Goal: Task Accomplishment & Management: Manage account settings

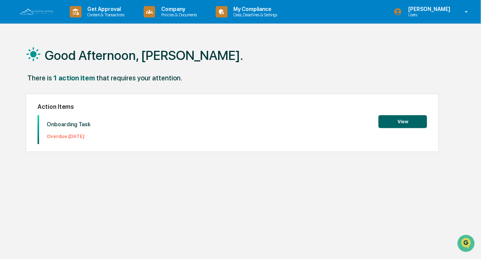
click at [394, 120] on button "View" at bounding box center [403, 121] width 49 height 13
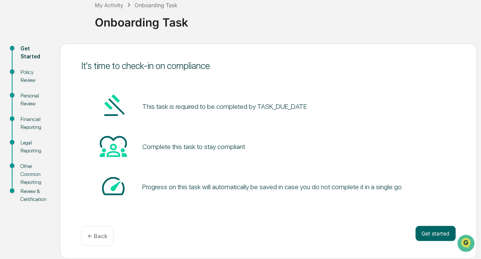
scroll to position [44, 0]
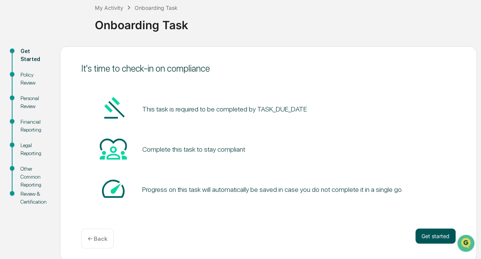
click at [431, 238] on button "Get started" at bounding box center [436, 236] width 40 height 15
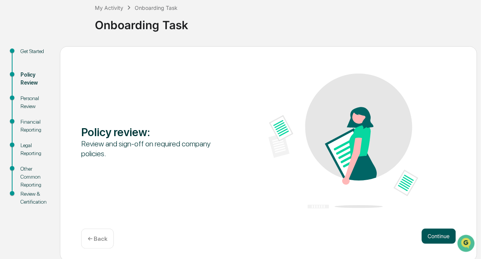
click at [436, 238] on button "Continue" at bounding box center [439, 236] width 34 height 15
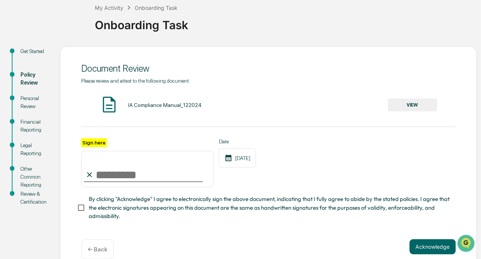
click at [153, 173] on input "Sign here" at bounding box center [147, 169] width 132 height 36
type input "**********"
click at [410, 107] on button "VIEW" at bounding box center [412, 105] width 49 height 13
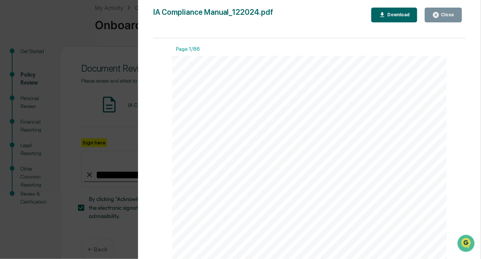
click at [444, 18] on div "Close" at bounding box center [444, 14] width 22 height 7
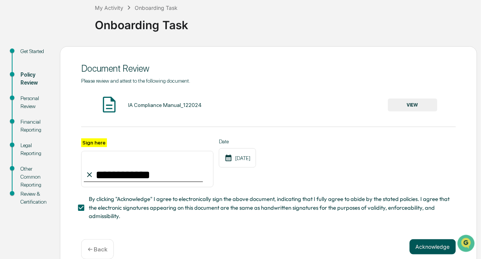
click at [432, 249] on button "Acknowledge" at bounding box center [433, 246] width 46 height 15
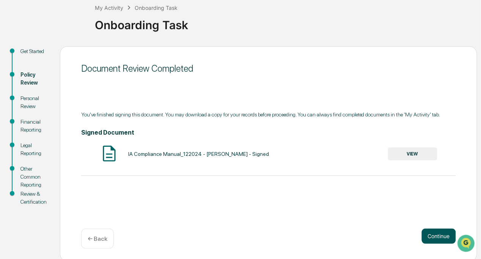
click at [439, 232] on button "Continue" at bounding box center [439, 236] width 34 height 15
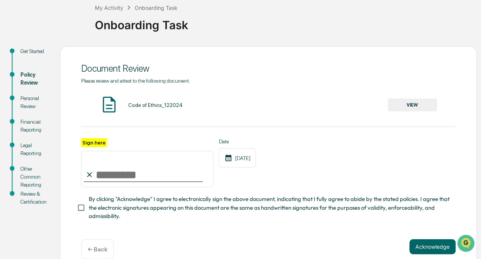
click at [159, 162] on input "Sign here" at bounding box center [147, 169] width 132 height 36
type input "**********"
click at [431, 251] on button "Acknowledge" at bounding box center [433, 246] width 46 height 15
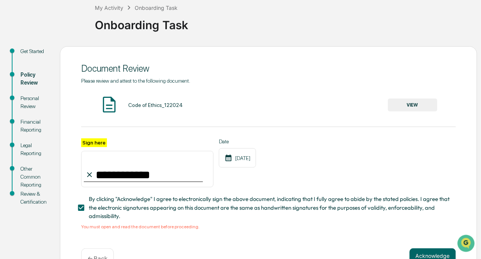
click at [419, 107] on button "VIEW" at bounding box center [412, 105] width 49 height 13
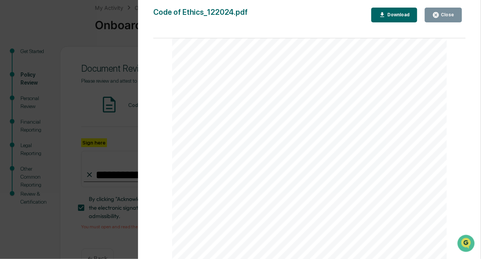
scroll to position [10436, 0]
click at [446, 13] on div "Close" at bounding box center [447, 14] width 15 height 5
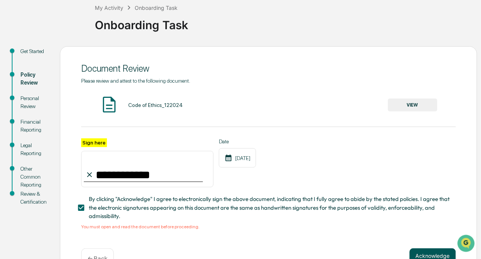
click at [433, 257] on button "Acknowledge" at bounding box center [433, 256] width 46 height 15
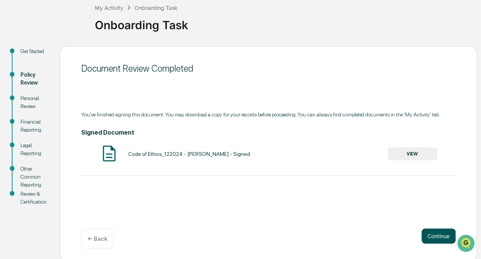
click at [431, 233] on button "Continue" at bounding box center [439, 236] width 34 height 15
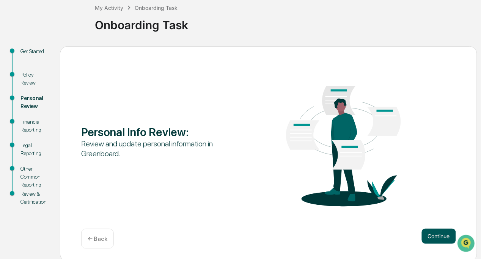
click at [431, 231] on button "Continue" at bounding box center [439, 236] width 34 height 15
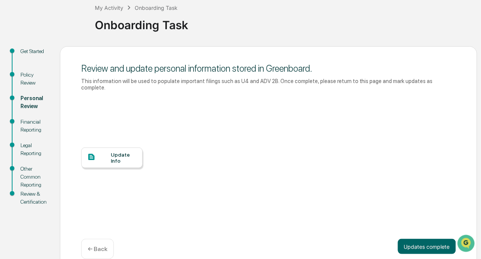
click at [129, 152] on div "Update Info" at bounding box center [123, 158] width 25 height 12
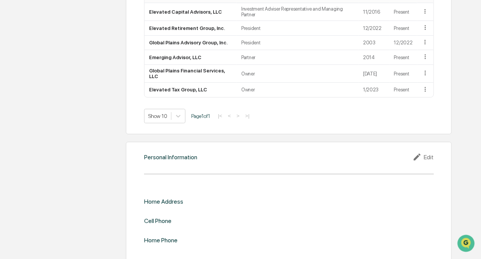
scroll to position [649, 0]
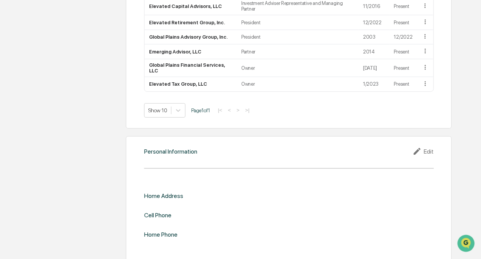
drag, startPoint x: 485, startPoint y: 57, endPoint x: 11, endPoint y: 13, distance: 476.4
click at [166, 192] on div "Home Address" at bounding box center [163, 195] width 39 height 7
drag, startPoint x: 425, startPoint y: 151, endPoint x: 423, endPoint y: 146, distance: 4.9
click at [423, 146] on div "Personal Information Edit Home Address Cell Phone Home Phone" at bounding box center [289, 199] width 326 height 126
click at [423, 147] on icon at bounding box center [418, 151] width 11 height 9
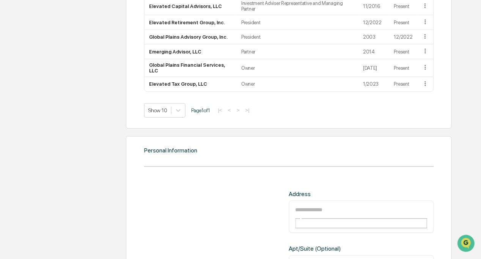
click at [342, 205] on input "text" at bounding box center [322, 210] width 55 height 10
type input "*"
type input "**********"
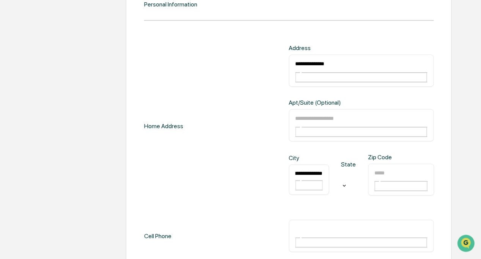
scroll to position [0, 5]
type input "**********"
type input "**"
click at [414, 168] on input "text" at bounding box center [401, 173] width 55 height 10
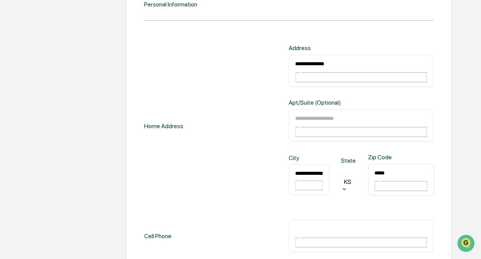
type input "*****"
click at [339, 224] on input "text" at bounding box center [322, 229] width 55 height 10
type input "**********"
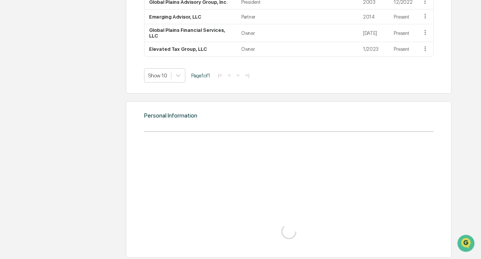
scroll to position [795, 0]
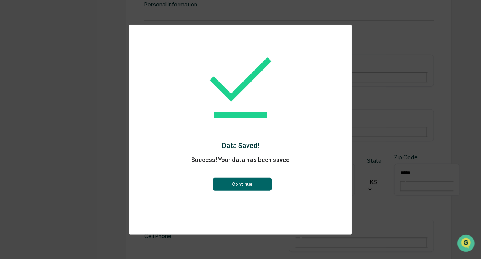
click at [235, 182] on button "Continue" at bounding box center [242, 184] width 59 height 13
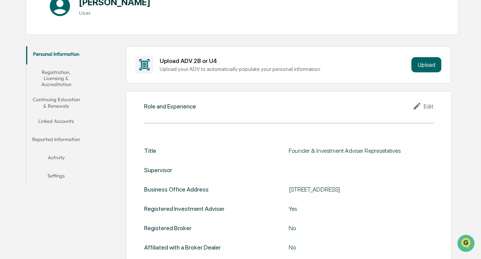
scroll to position [98, 0]
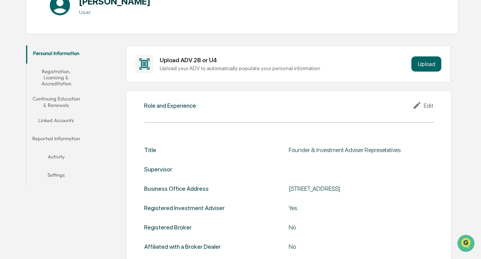
click at [48, 79] on button "Registration, Licensing & Accreditation" at bounding box center [56, 78] width 60 height 28
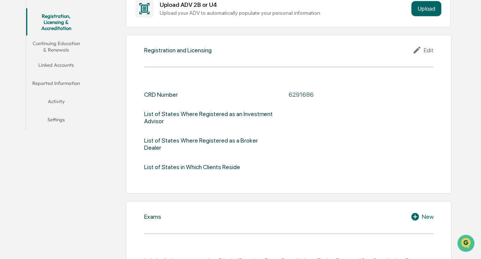
scroll to position [177, 0]
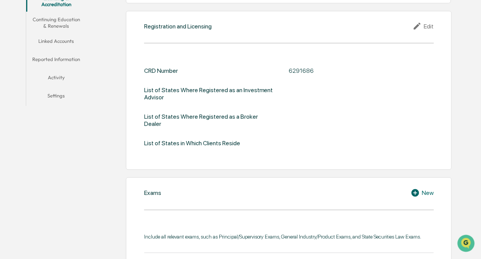
click at [214, 140] on div "List of States in Which Clients Reside" at bounding box center [192, 143] width 96 height 7
click at [427, 25] on div "Edit" at bounding box center [423, 26] width 21 height 9
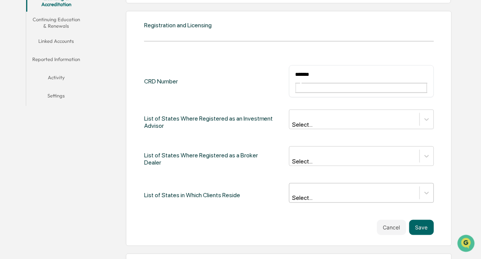
click at [323, 183] on div "Select..." at bounding box center [361, 193] width 145 height 20
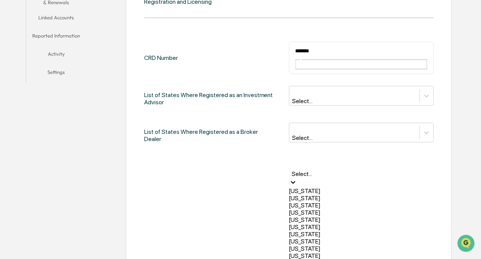
scroll to position [164, 0]
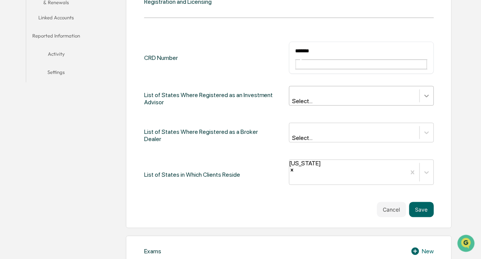
click at [431, 89] on div at bounding box center [427, 96] width 14 height 14
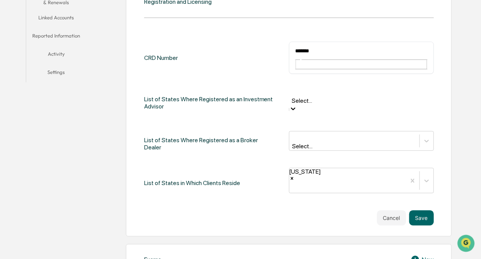
click at [297, 105] on div at bounding box center [294, 109] width 8 height 9
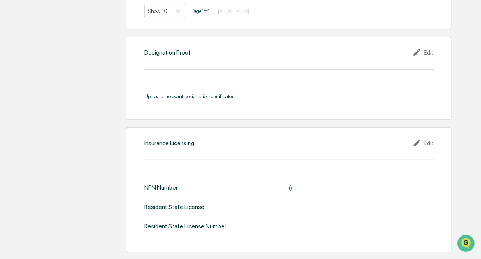
scroll to position [764, 0]
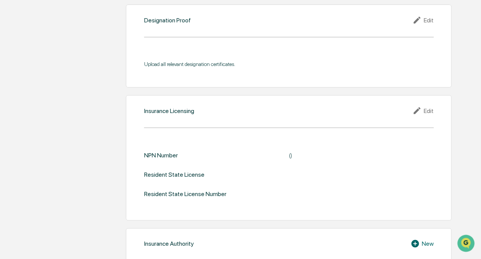
click at [290, 152] on div "()" at bounding box center [361, 155] width 145 height 7
click at [424, 106] on icon at bounding box center [418, 110] width 11 height 9
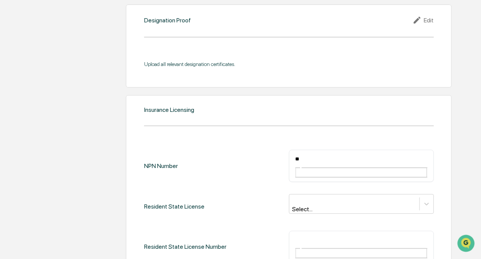
click at [329, 150] on div "** ​" at bounding box center [361, 166] width 145 height 32
click at [327, 150] on div "** ​" at bounding box center [361, 166] width 145 height 32
click at [326, 150] on div "** ​" at bounding box center [361, 166] width 145 height 32
click at [326, 154] on input "**" at bounding box center [322, 159] width 55 height 10
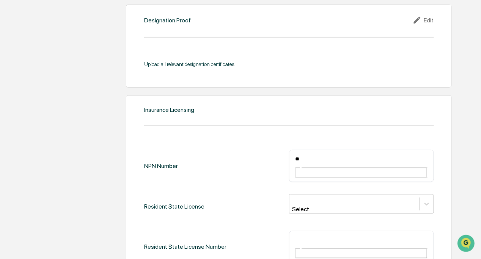
click at [326, 154] on input "**" at bounding box center [322, 159] width 55 height 10
type input "*******"
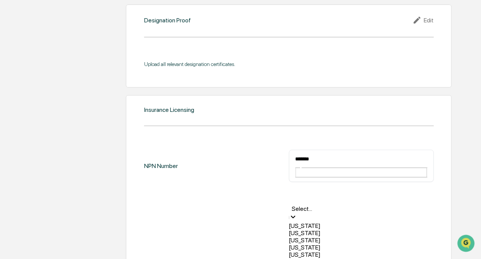
click at [320, 196] on div at bounding box center [361, 200] width 137 height 9
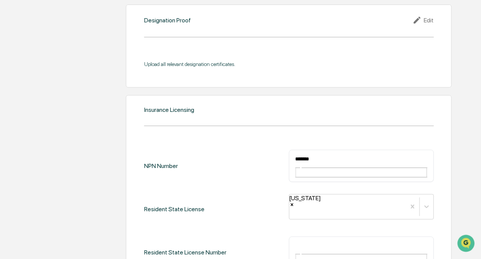
click at [372, 237] on div "​" at bounding box center [361, 253] width 145 height 32
click at [321, 241] on input "text" at bounding box center [322, 246] width 55 height 10
type input "*******"
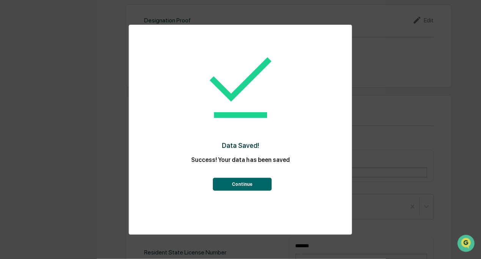
click at [244, 186] on button "Continue" at bounding box center [242, 184] width 59 height 13
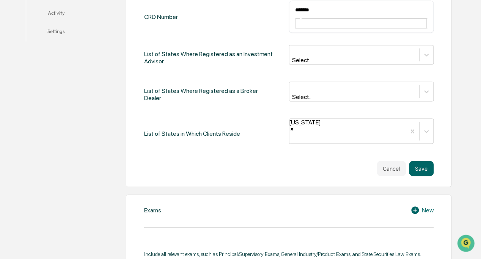
scroll to position [107, 0]
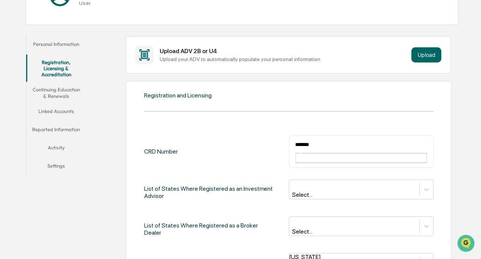
click at [62, 89] on button "Continuing Education & Renewals" at bounding box center [56, 93] width 60 height 22
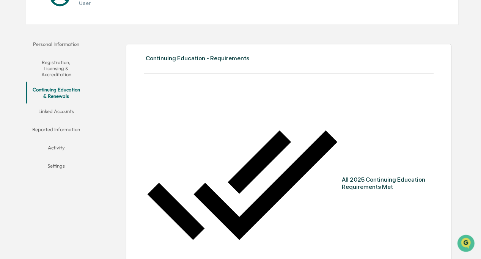
click at [60, 109] on button "Linked Accounts" at bounding box center [56, 113] width 60 height 18
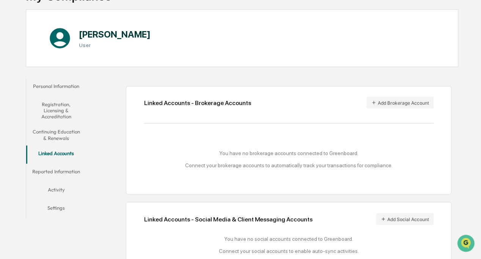
scroll to position [83, 0]
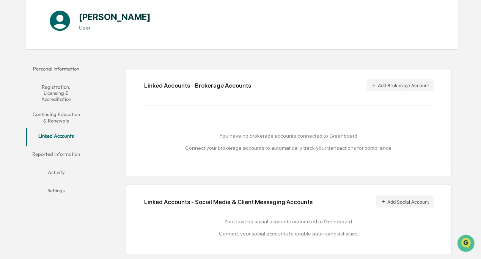
click at [57, 153] on button "Reported Information" at bounding box center [56, 155] width 60 height 18
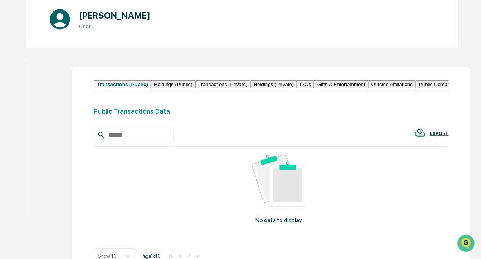
click at [56, 185] on button "Activity" at bounding box center [43, 194] width 34 height 18
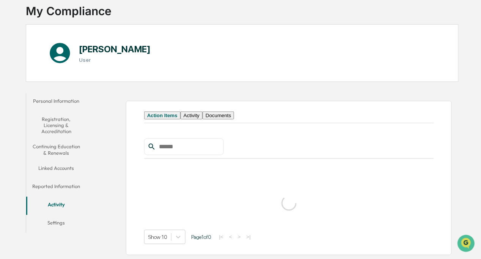
scroll to position [36, 0]
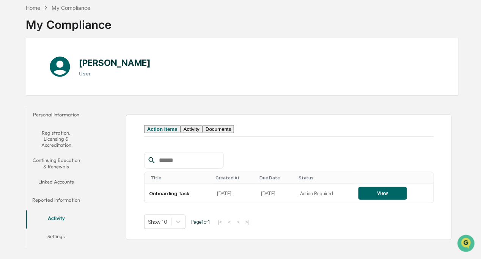
click at [50, 235] on button "Settings" at bounding box center [56, 238] width 60 height 18
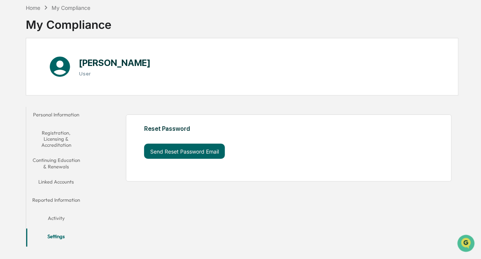
click at [48, 113] on button "Personal Information" at bounding box center [56, 116] width 60 height 18
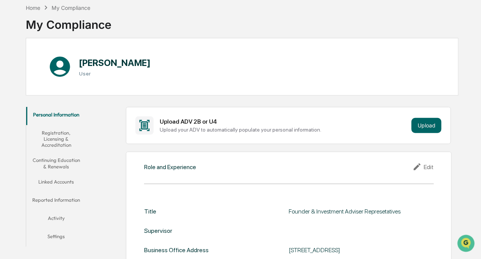
click at [59, 69] on icon at bounding box center [60, 67] width 20 height 20
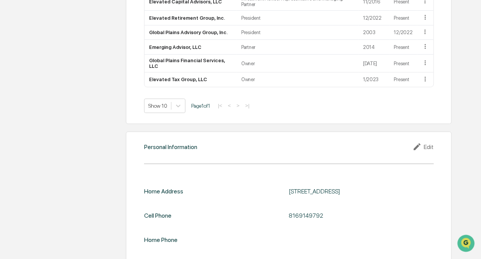
scroll to position [659, 0]
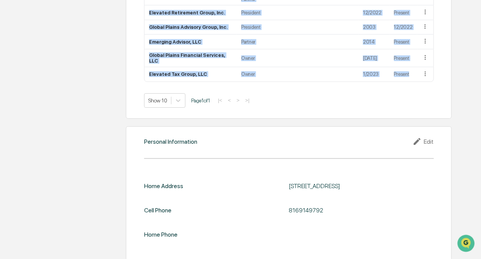
drag, startPoint x: 481, startPoint y: 63, endPoint x: 482, endPoint y: 58, distance: 5.2
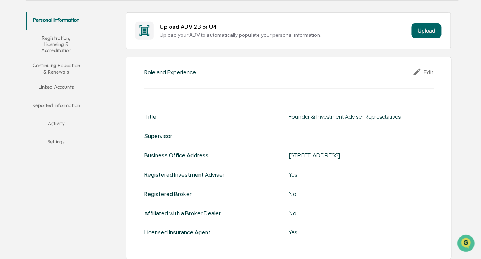
scroll to position [124, 0]
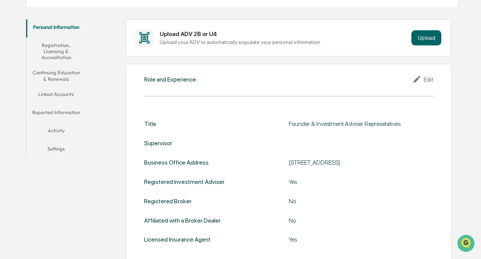
click at [53, 97] on button "Linked Accounts" at bounding box center [56, 96] width 60 height 18
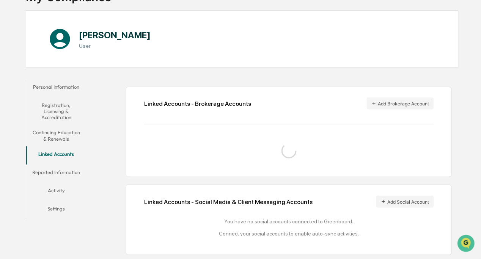
scroll to position [83, 0]
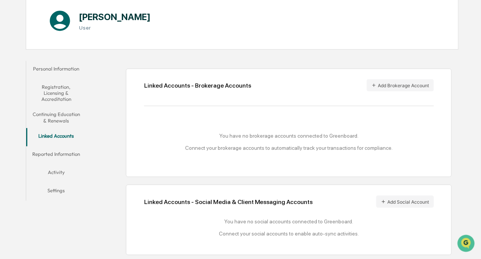
click at [59, 154] on button "Reported Information" at bounding box center [56, 155] width 60 height 18
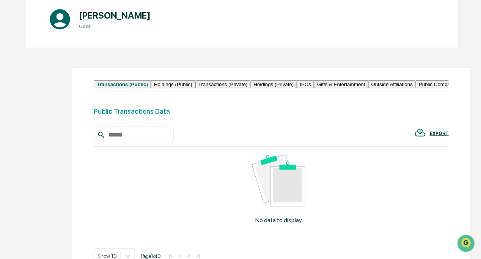
click at [57, 142] on button "Linked Accounts" at bounding box center [43, 153] width 34 height 22
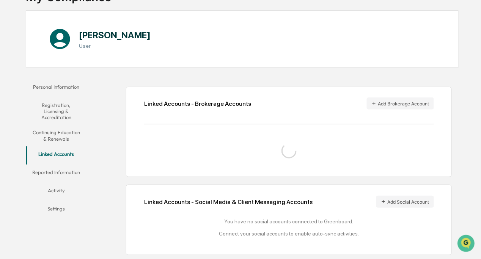
scroll to position [83, 0]
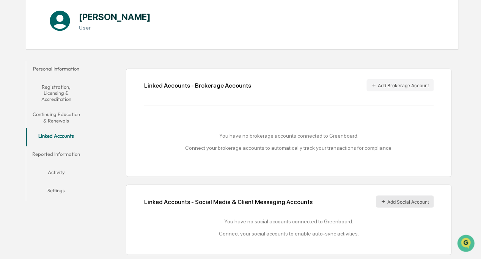
click at [384, 199] on icon at bounding box center [383, 201] width 5 height 5
click at [219, 163] on div "You have no brokerage accounts connected to Greenboard. Connect your brokerage …" at bounding box center [289, 142] width 290 height 49
click at [397, 206] on button "Add Social Account" at bounding box center [405, 202] width 58 height 12
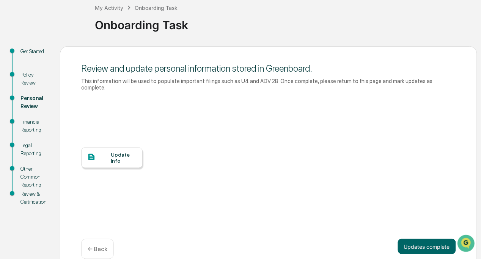
click at [27, 152] on div "Legal Reporting" at bounding box center [33, 150] width 27 height 16
click at [97, 246] on p "← Back" at bounding box center [98, 249] width 20 height 7
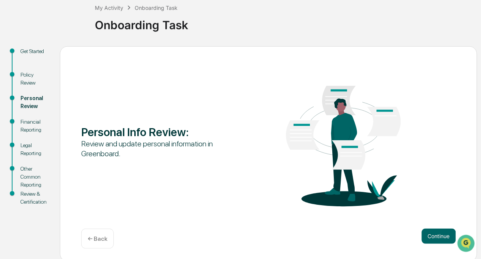
click at [32, 147] on div "Legal Reporting" at bounding box center [33, 150] width 27 height 16
click at [444, 227] on div "Personal Info Review : Review and update personal information in Greenboard. Co…" at bounding box center [268, 154] width 417 height 216
click at [444, 229] on button "Continue" at bounding box center [439, 236] width 34 height 15
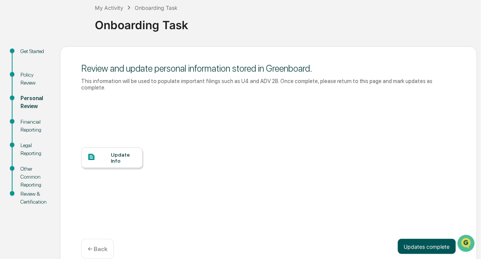
click at [434, 245] on button "Updates complete" at bounding box center [427, 246] width 58 height 15
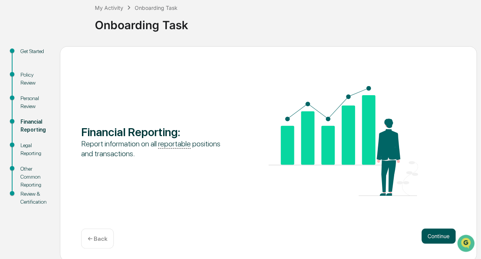
click at [431, 241] on button "Continue" at bounding box center [439, 236] width 34 height 15
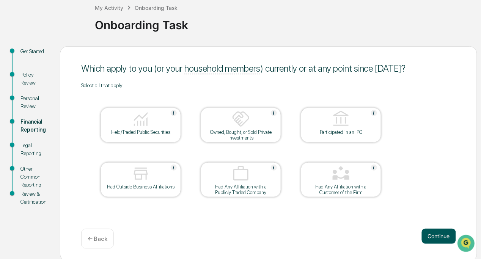
click at [429, 238] on button "Continue" at bounding box center [439, 236] width 34 height 15
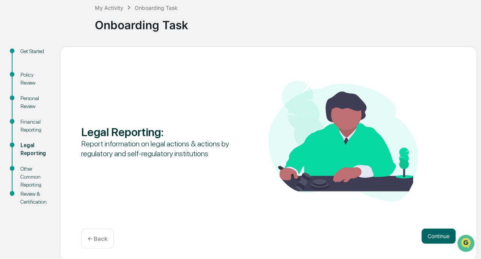
click at [429, 238] on button "Continue" at bounding box center [439, 236] width 34 height 15
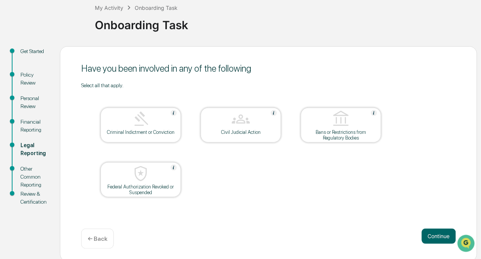
click at [429, 238] on button "Continue" at bounding box center [439, 236] width 34 height 15
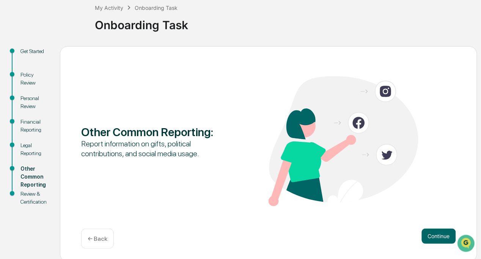
click at [429, 238] on button "Continue" at bounding box center [439, 236] width 34 height 15
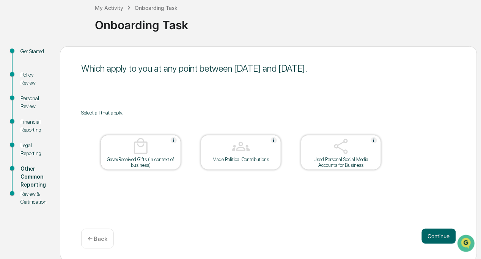
click at [330, 152] on div at bounding box center [341, 146] width 76 height 19
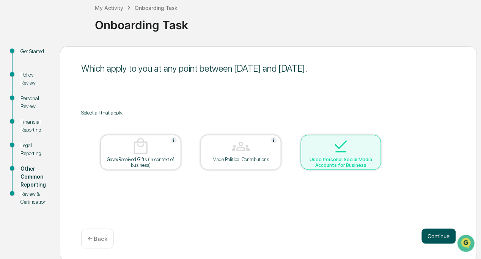
click at [431, 232] on button "Continue" at bounding box center [439, 236] width 34 height 15
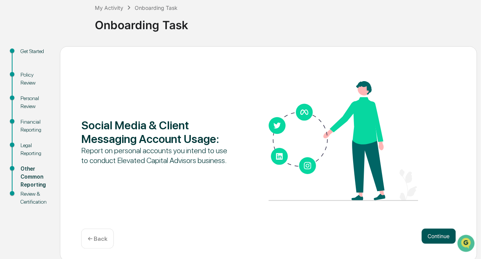
click at [438, 235] on button "Continue" at bounding box center [439, 236] width 34 height 15
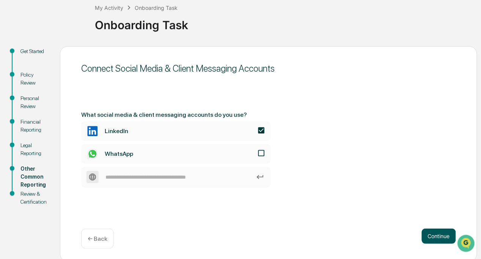
click at [431, 231] on button "Continue" at bounding box center [439, 236] width 34 height 15
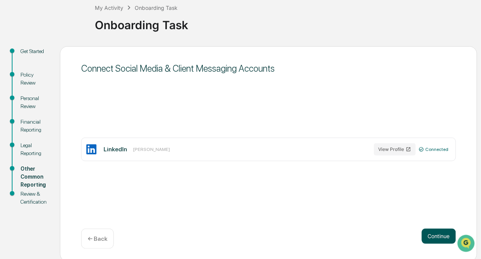
click at [433, 235] on button "Continue" at bounding box center [439, 236] width 34 height 15
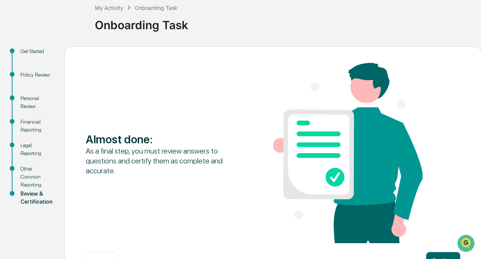
click at [31, 123] on div "Financial Reporting" at bounding box center [36, 126] width 32 height 16
